Goal: Task Accomplishment & Management: Use online tool/utility

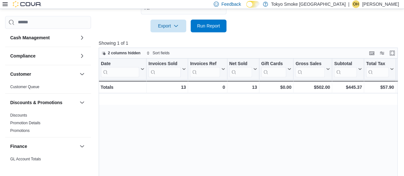
scroll to position [0, 445]
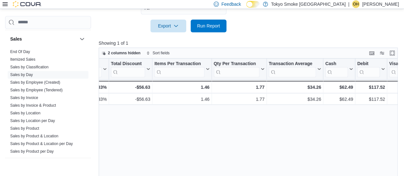
drag, startPoint x: 0, startPoint y: 0, endPoint x: 224, endPoint y: 5, distance: 223.9
click at [224, 5] on div "Feedback Dark Mode Tokyo Smoke [GEOGRAPHIC_DATA] | [GEOGRAPHIC_DATA] [PERSON_NA…" at bounding box center [202, 4] width 404 height 9
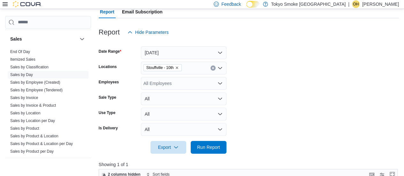
click at [174, 43] on div at bounding box center [249, 43] width 301 height 8
click at [181, 50] on button "[DATE]" at bounding box center [184, 52] width 86 height 13
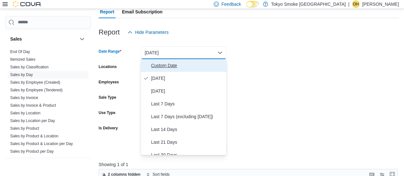
click at [166, 66] on span "Custom Date" at bounding box center [187, 66] width 73 height 8
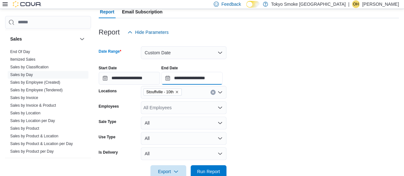
click at [216, 75] on input "**********" at bounding box center [191, 78] width 61 height 13
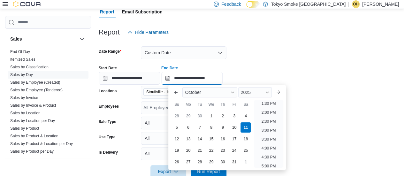
scroll to position [236, 0]
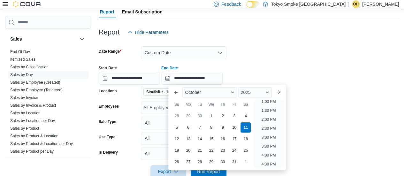
click at [272, 99] on div "[DATE]" at bounding box center [227, 92] width 94 height 15
click at [267, 102] on li "1:00 PM" at bounding box center [269, 102] width 20 height 8
type input "**********"
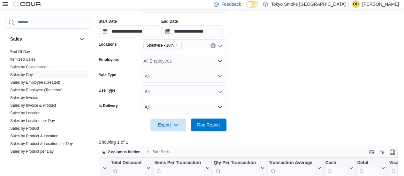
scroll to position [110, 0]
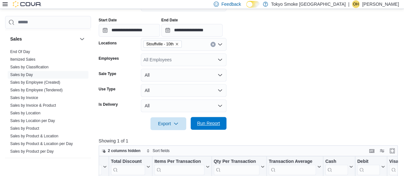
click at [209, 124] on span "Run Report" at bounding box center [208, 123] width 23 height 6
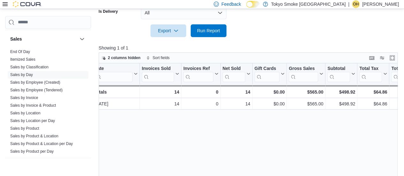
scroll to position [0, 7]
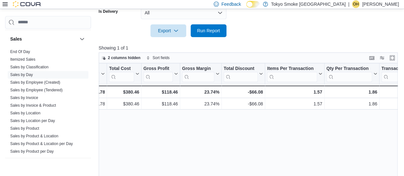
scroll to position [0, 333]
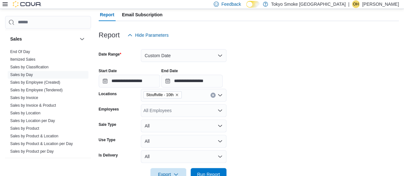
scroll to position [59, 0]
click at [172, 42] on div at bounding box center [249, 46] width 301 height 8
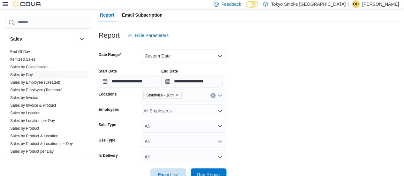
click at [188, 60] on button "Custom Date" at bounding box center [184, 56] width 86 height 13
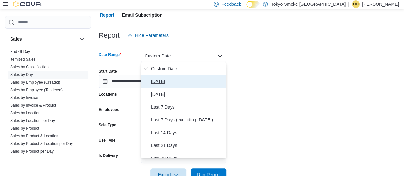
click at [189, 82] on span "[DATE]" at bounding box center [187, 82] width 73 height 8
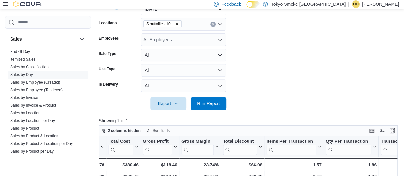
scroll to position [106, 0]
click at [208, 98] on span "Run Report" at bounding box center [209, 103] width 28 height 13
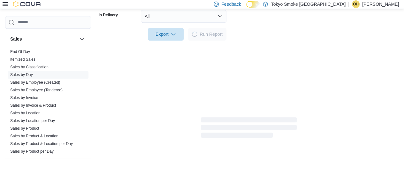
scroll to position [183, 0]
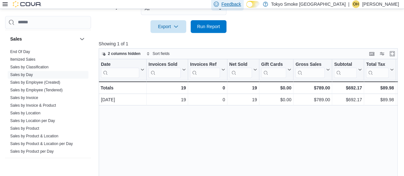
click at [244, 10] on link "Feedback" at bounding box center [227, 4] width 32 height 13
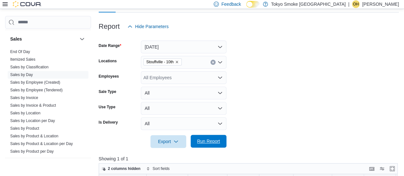
click at [199, 140] on span "Run Report" at bounding box center [208, 141] width 23 height 6
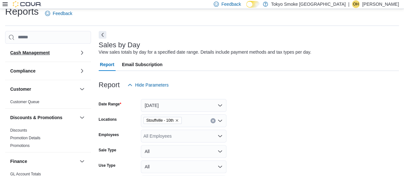
scroll to position [0, 0]
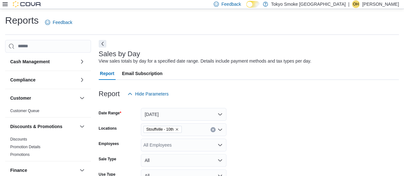
click at [0, 4] on div "Feedback Dark Mode Tokyo Smoke [GEOGRAPHIC_DATA] | [GEOGRAPHIC_DATA] [PERSON_NA…" at bounding box center [202, 4] width 404 height 9
click at [5, 2] on icon at bounding box center [5, 4] width 5 height 5
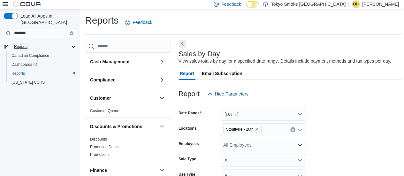
click at [20, 44] on span "Reports" at bounding box center [20, 46] width 13 height 5
click at [23, 44] on span "Reports" at bounding box center [20, 46] width 13 height 5
click at [15, 71] on span "Reports" at bounding box center [18, 73] width 13 height 5
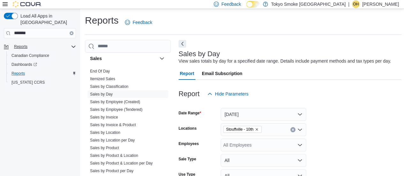
scroll to position [388, 0]
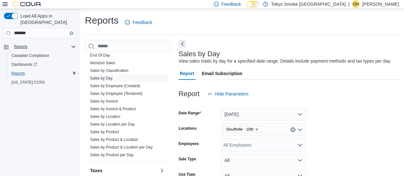
click at [38, 2] on img at bounding box center [27, 4] width 29 height 6
click at [377, 4] on p "[PERSON_NAME]" at bounding box center [381, 4] width 37 height 8
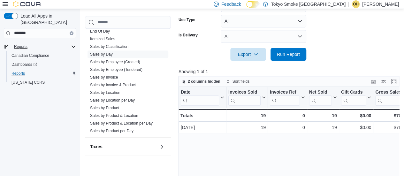
scroll to position [179, 0]
